Goal: Transaction & Acquisition: Book appointment/travel/reservation

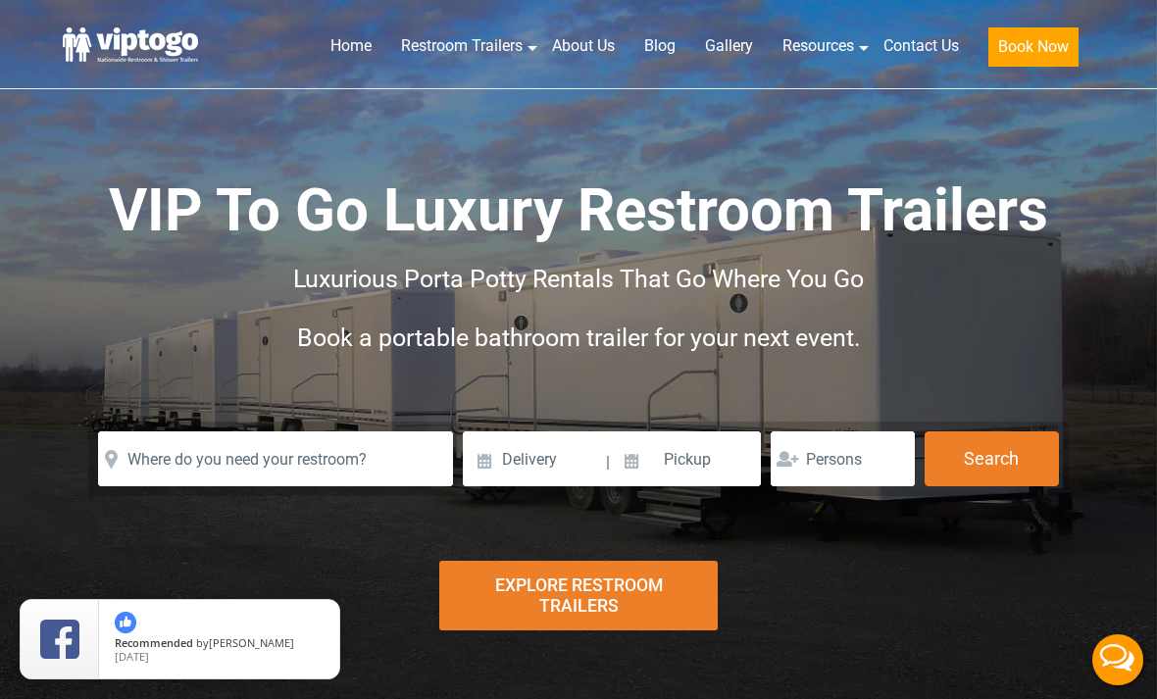
scroll to position [1, 0]
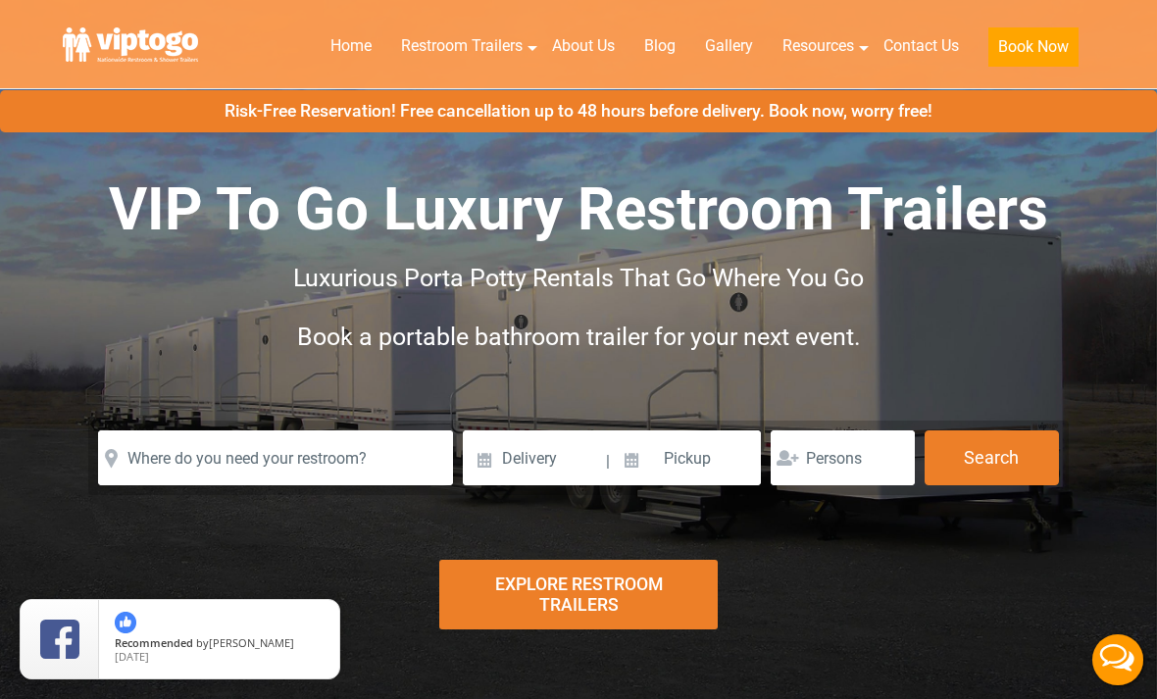
click at [632, 608] on div "Explore Restroom Trailers" at bounding box center [577, 595] width 277 height 70
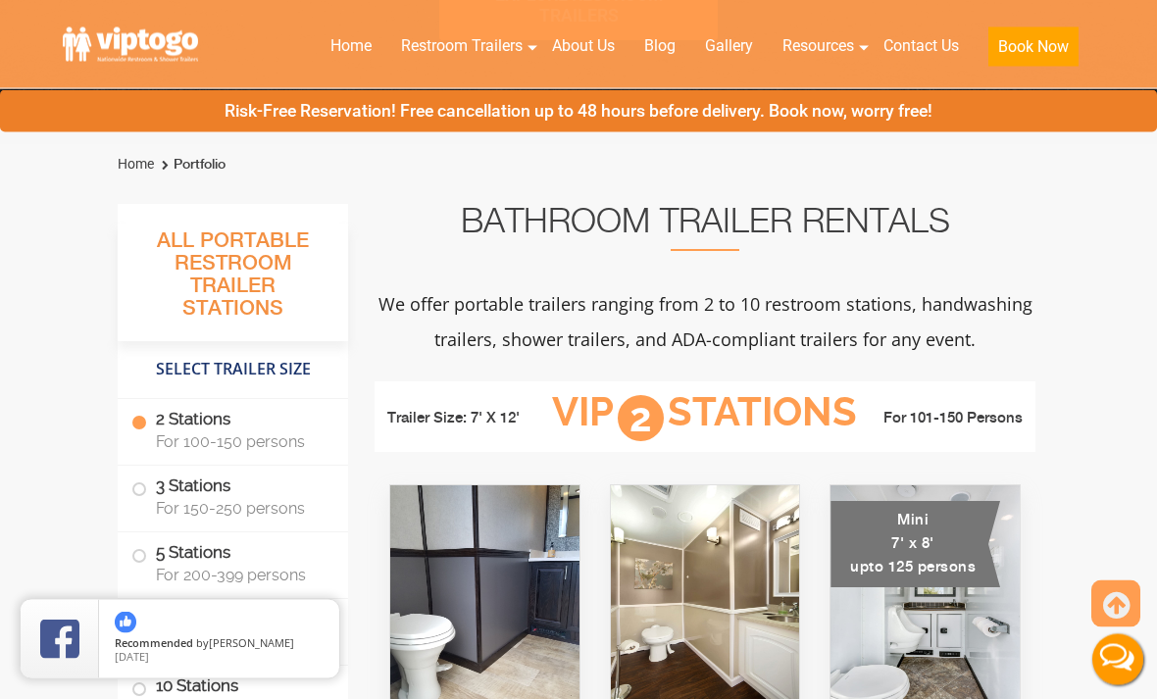
scroll to position [716, 0]
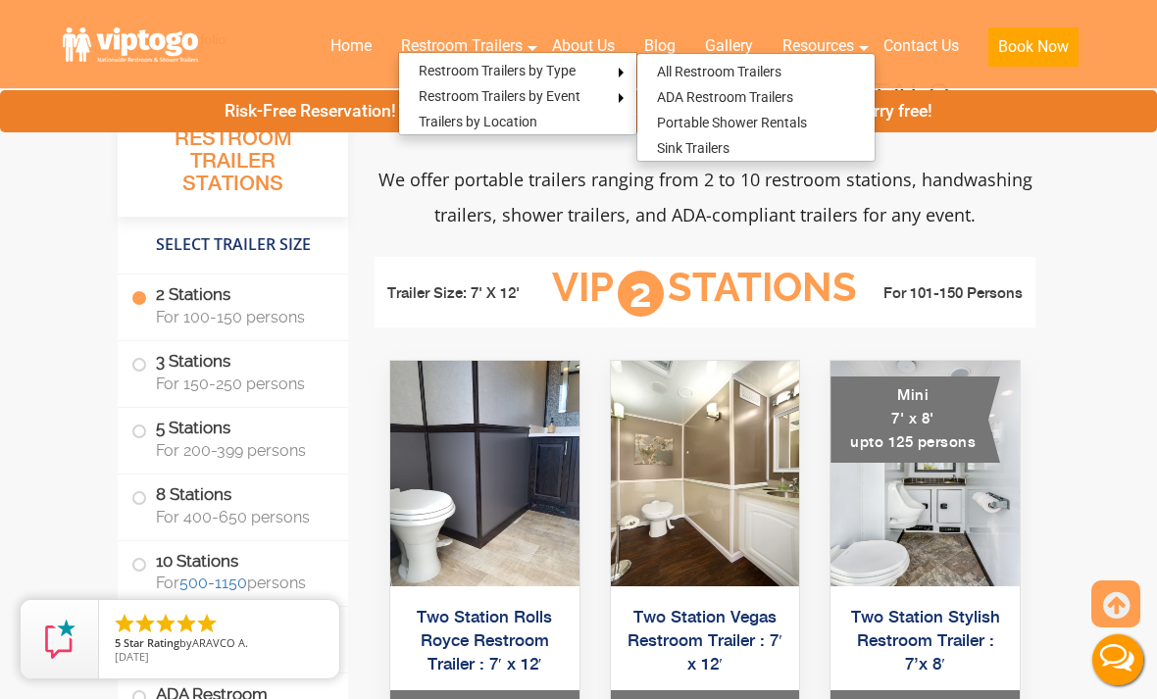
click at [761, 91] on link "ADA Restroom Trailers" at bounding box center [724, 96] width 175 height 25
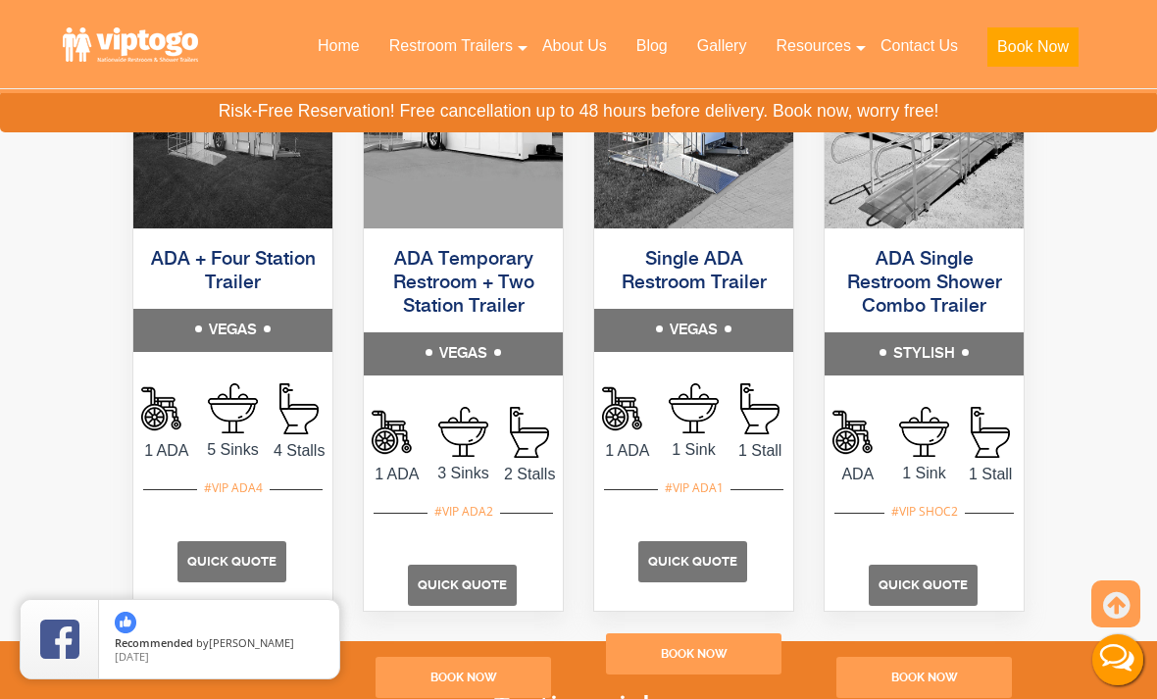
scroll to position [1232, 0]
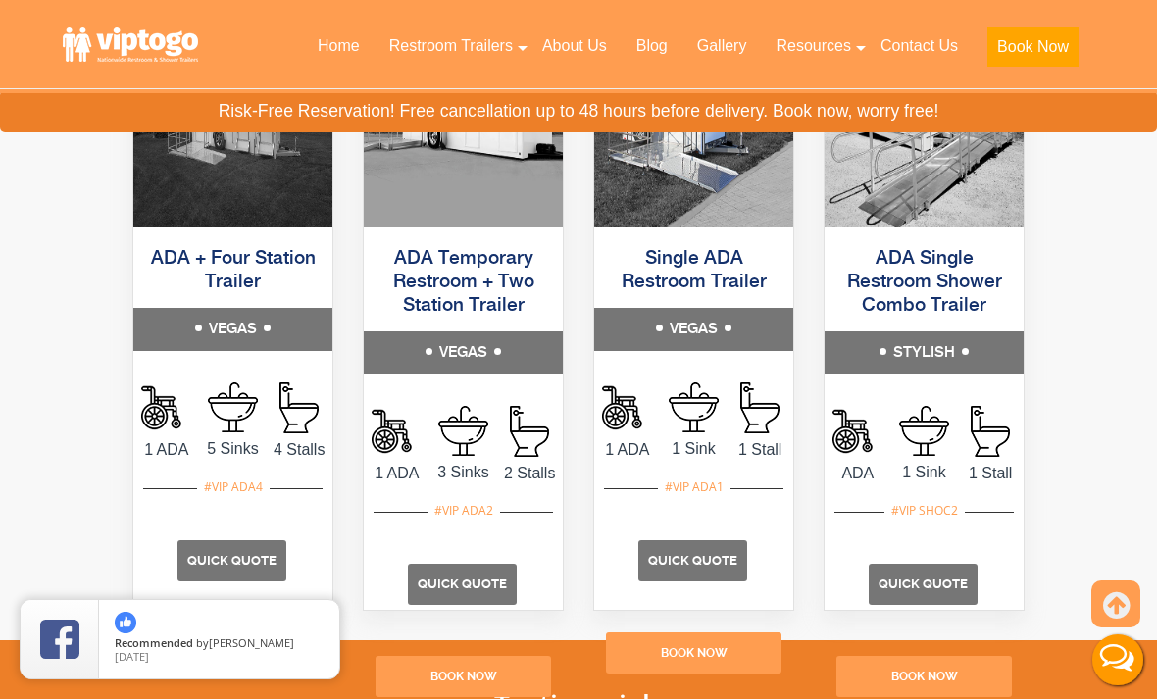
click at [485, 601] on p "Quick Quote" at bounding box center [462, 584] width 109 height 41
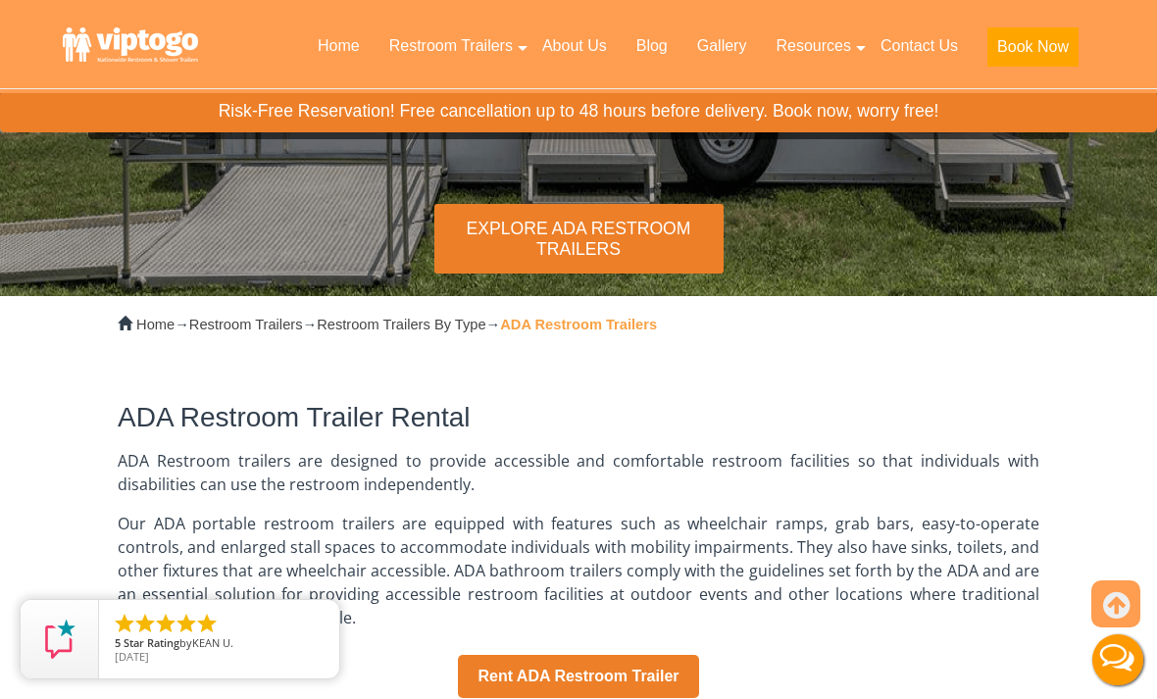
scroll to position [0, 0]
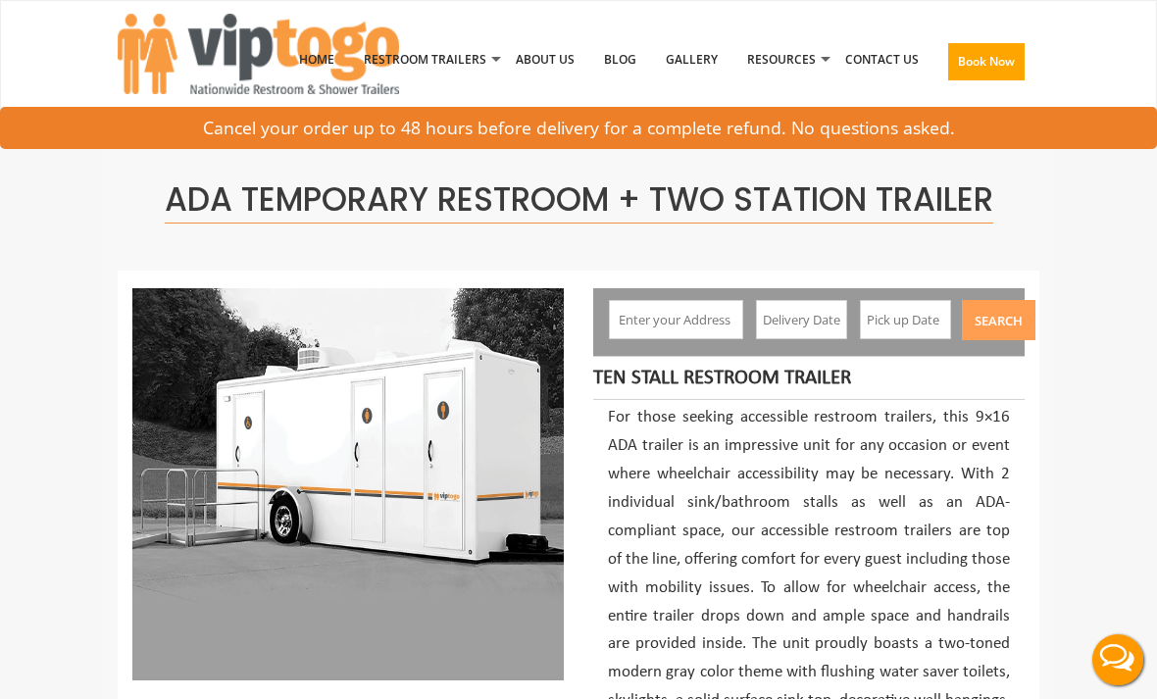
click at [699, 323] on input "text" at bounding box center [675, 319] width 133 height 39
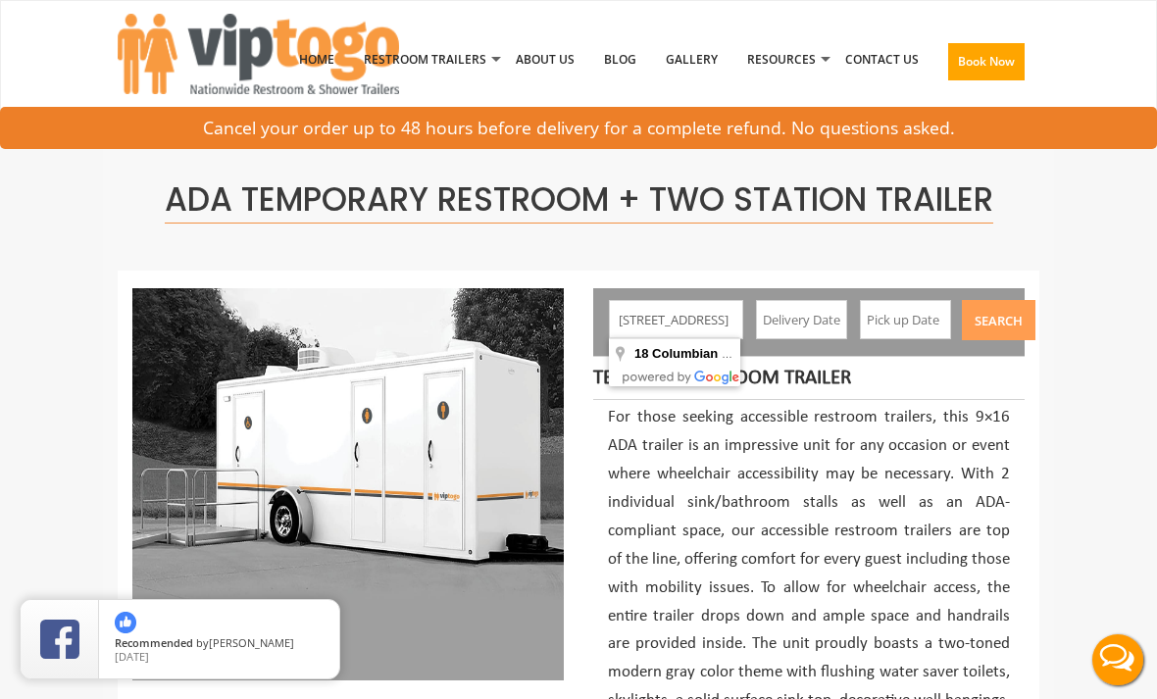
type input "18 Columbian road Wurstboro, NY"
click at [805, 313] on input "text" at bounding box center [802, 319] width 92 height 39
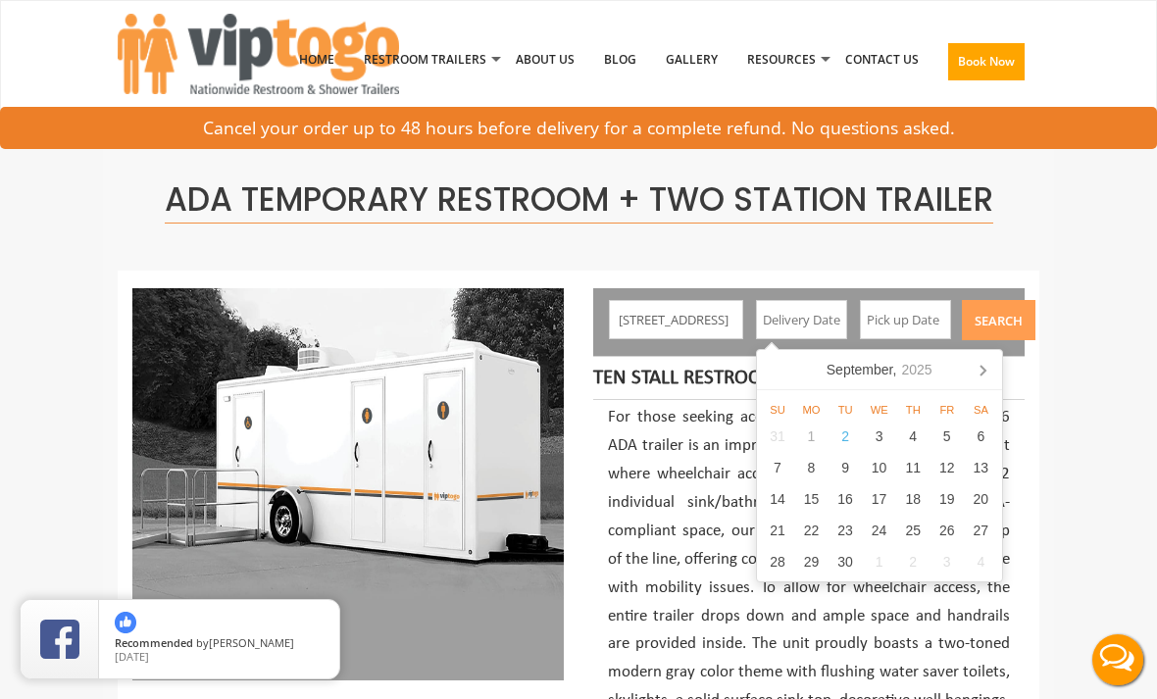
click at [976, 367] on icon at bounding box center [982, 369] width 31 height 31
click at [980, 368] on icon at bounding box center [982, 369] width 31 height 31
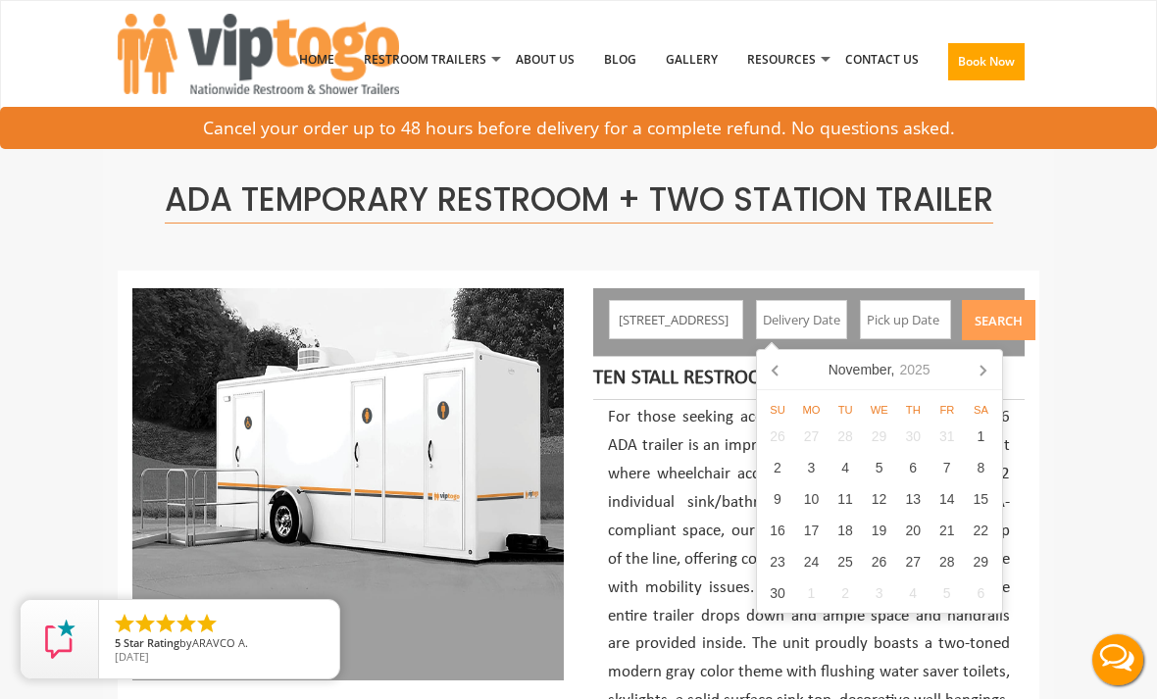
click at [984, 364] on icon at bounding box center [982, 369] width 31 height 31
click at [987, 363] on icon at bounding box center [982, 369] width 31 height 31
click at [990, 371] on icon at bounding box center [982, 369] width 31 height 31
click at [984, 368] on icon at bounding box center [982, 369] width 31 height 31
click at [980, 357] on icon at bounding box center [982, 369] width 31 height 31
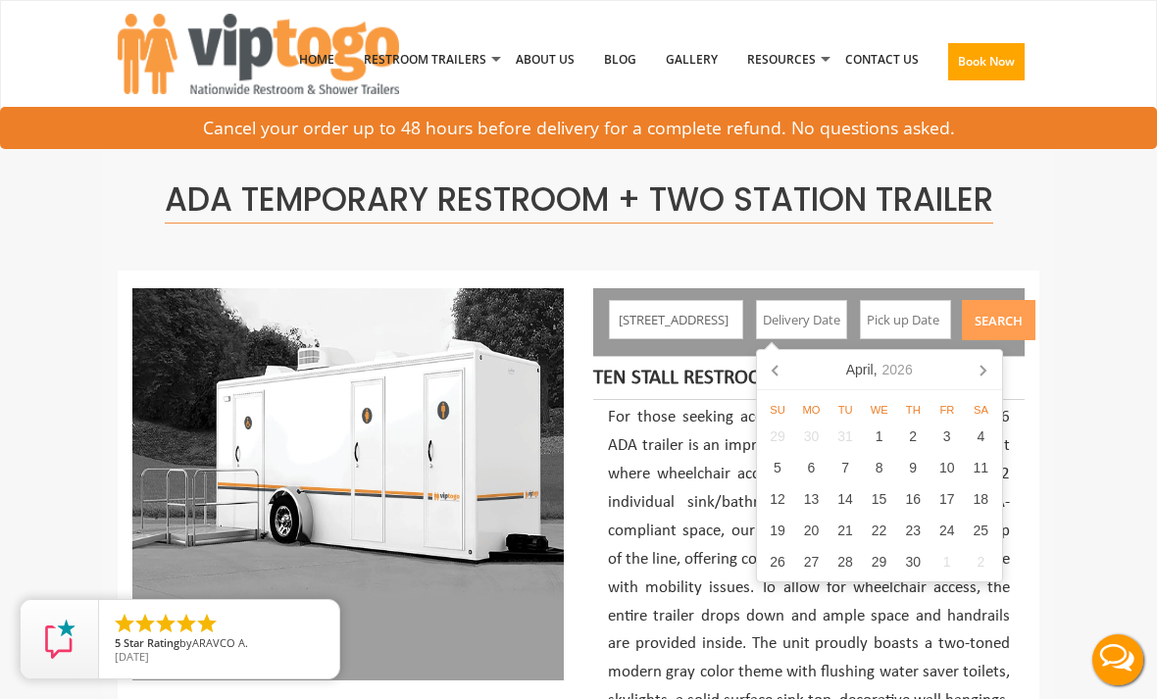
click at [987, 369] on icon at bounding box center [982, 369] width 31 height 31
click at [988, 373] on icon at bounding box center [982, 369] width 31 height 31
click at [985, 373] on icon at bounding box center [982, 369] width 31 height 31
click at [982, 364] on icon at bounding box center [982, 369] width 31 height 31
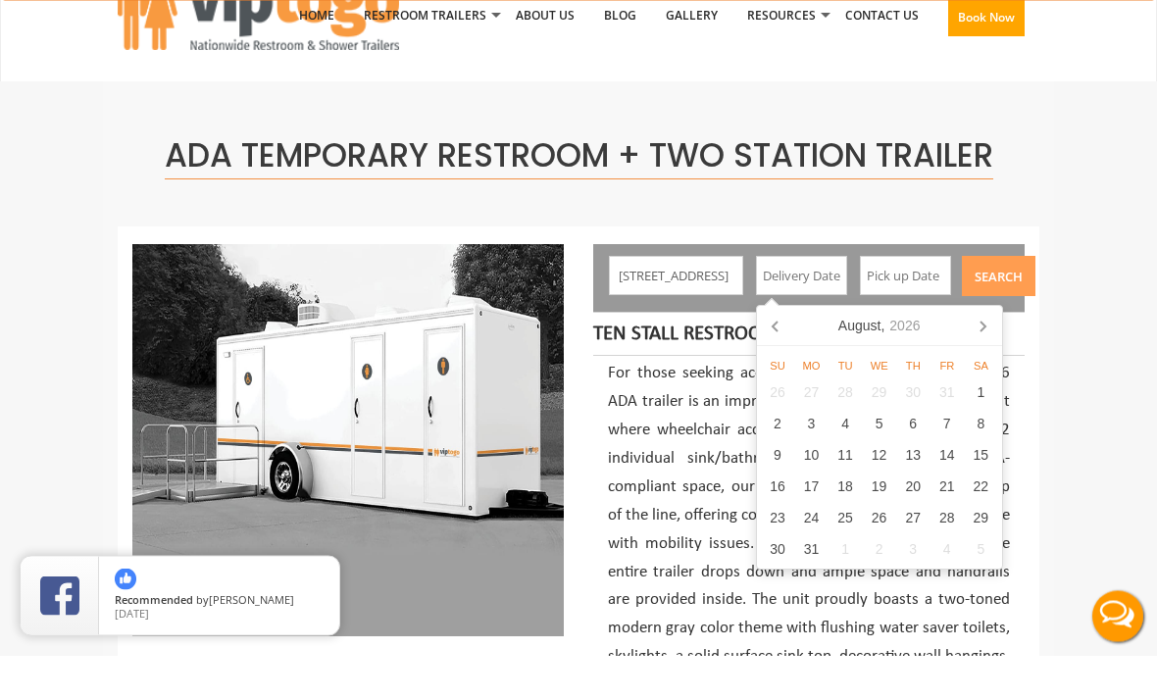
click at [983, 366] on icon at bounding box center [982, 371] width 5 height 10
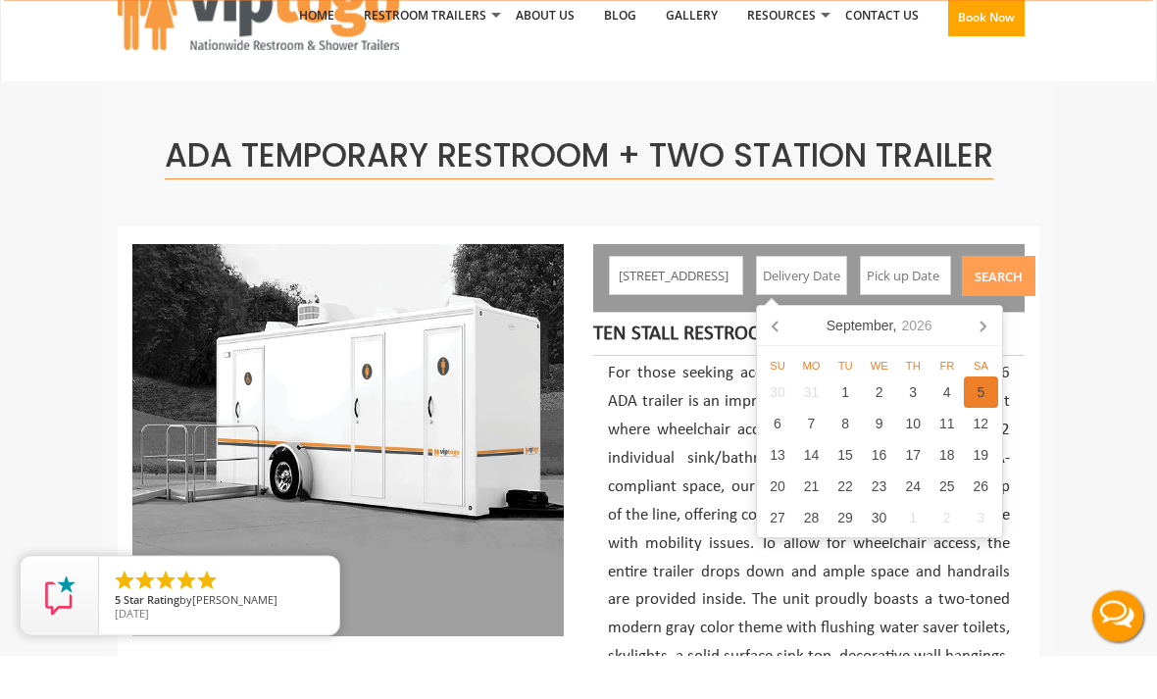
click at [981, 421] on div "5" at bounding box center [981, 436] width 34 height 31
type input "09/05/2026"
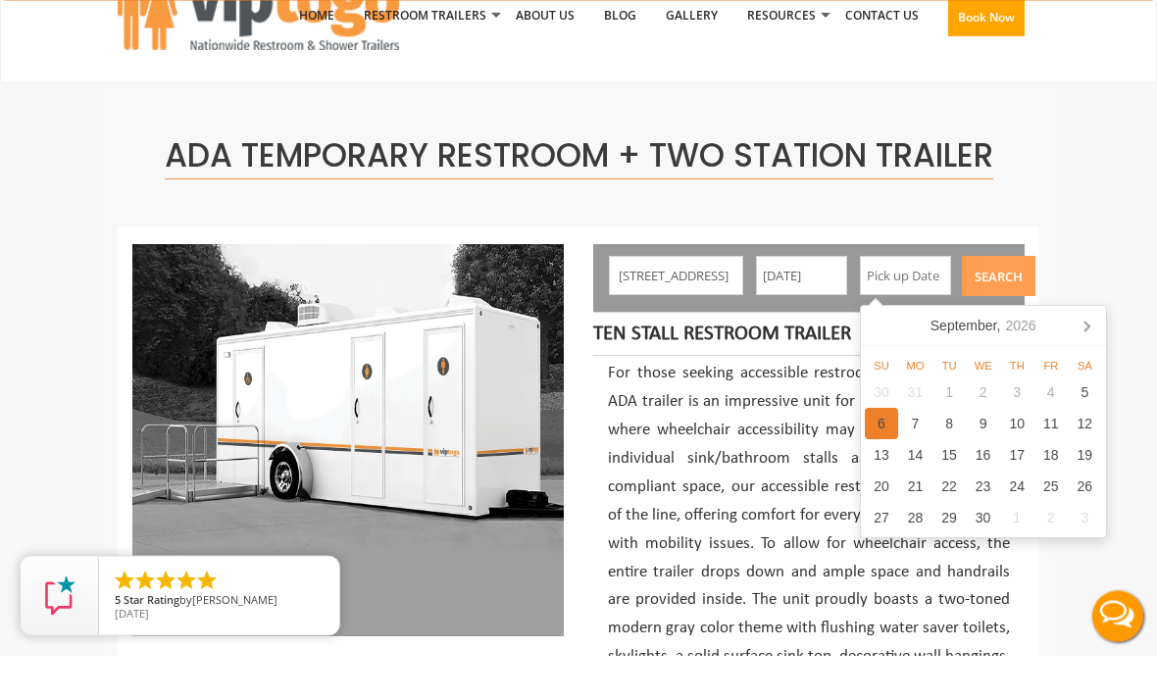
click at [883, 452] on div "6" at bounding box center [882, 467] width 34 height 31
type input "09/06/2026"
click at [811, 300] on input "09/05/2026" at bounding box center [802, 319] width 92 height 39
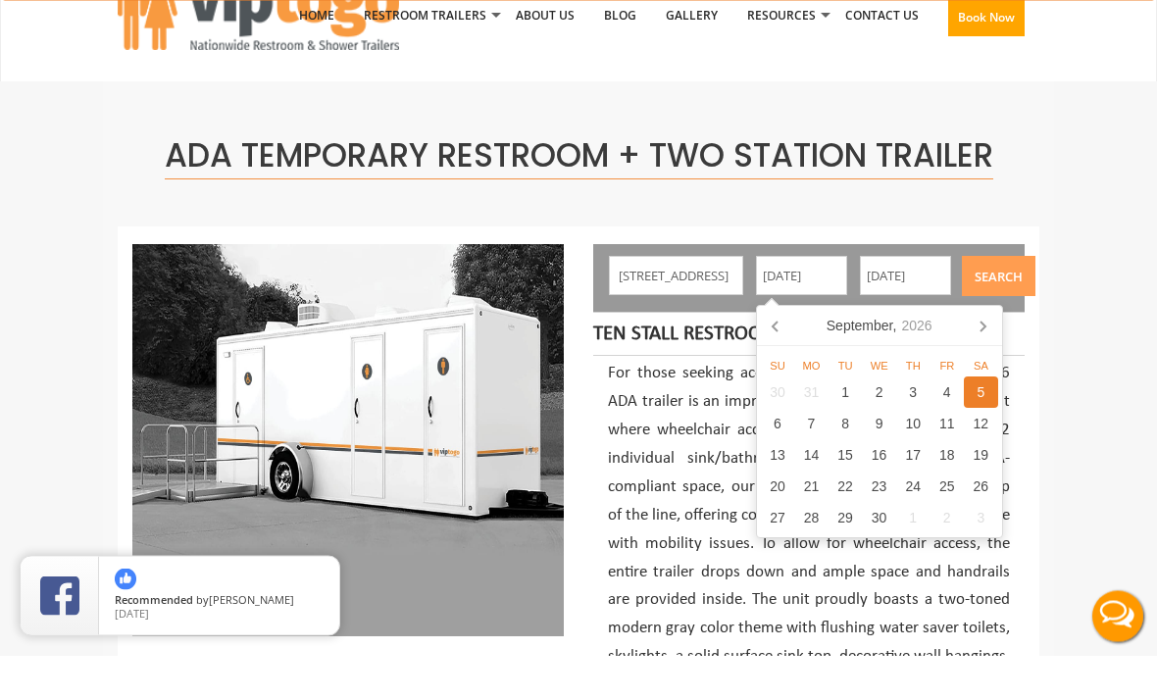
click at [937, 421] on div "4" at bounding box center [946, 436] width 34 height 31
type input "09/04/2026"
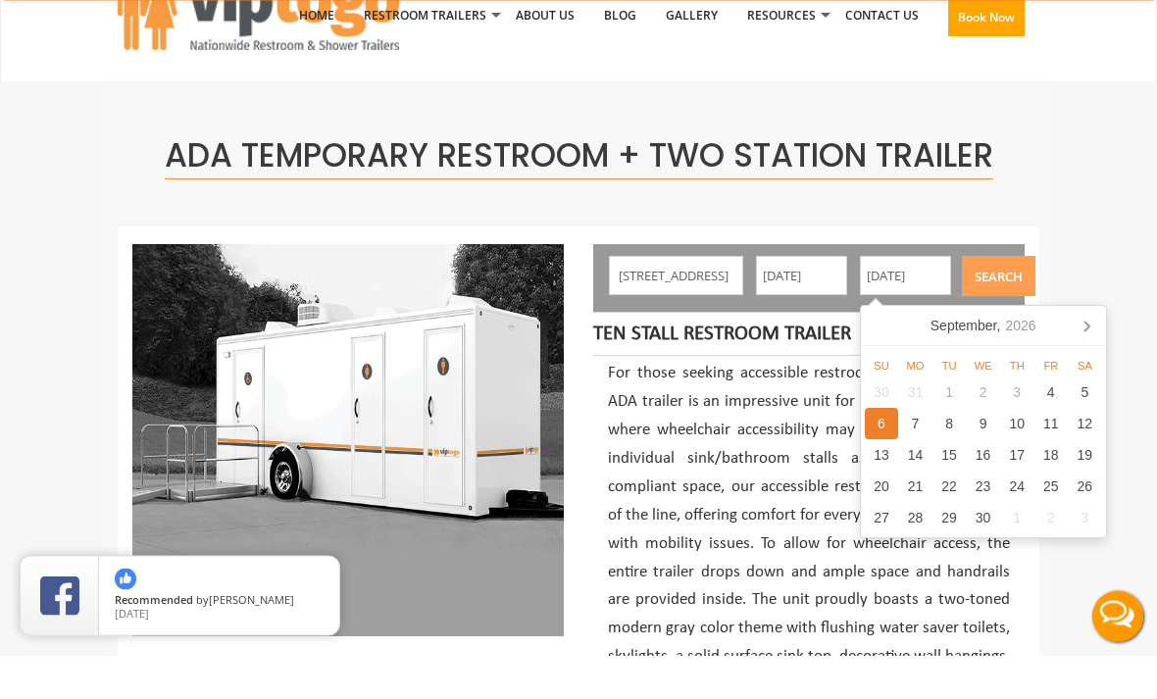
click at [1008, 300] on button "Search" at bounding box center [999, 320] width 74 height 40
